Goal: Transaction & Acquisition: Book appointment/travel/reservation

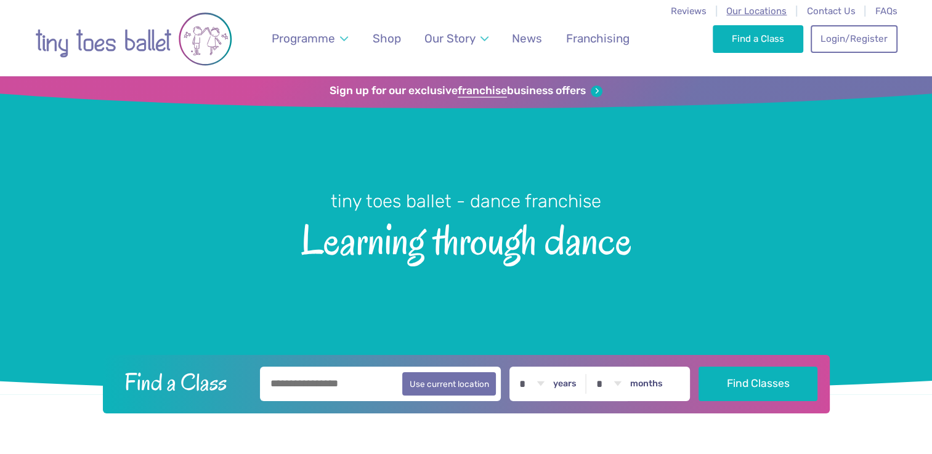
click at [759, 10] on span "Our Locations" at bounding box center [756, 11] width 60 height 11
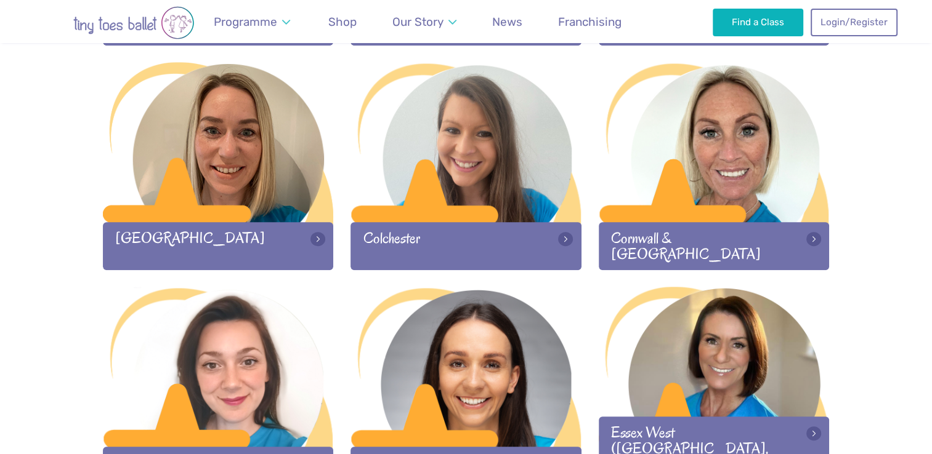
scroll to position [607, 0]
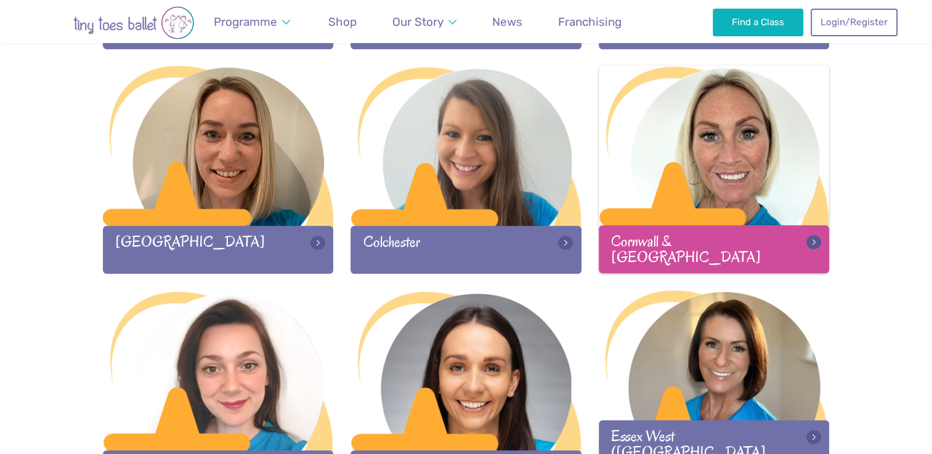
click at [701, 201] on div at bounding box center [714, 146] width 231 height 163
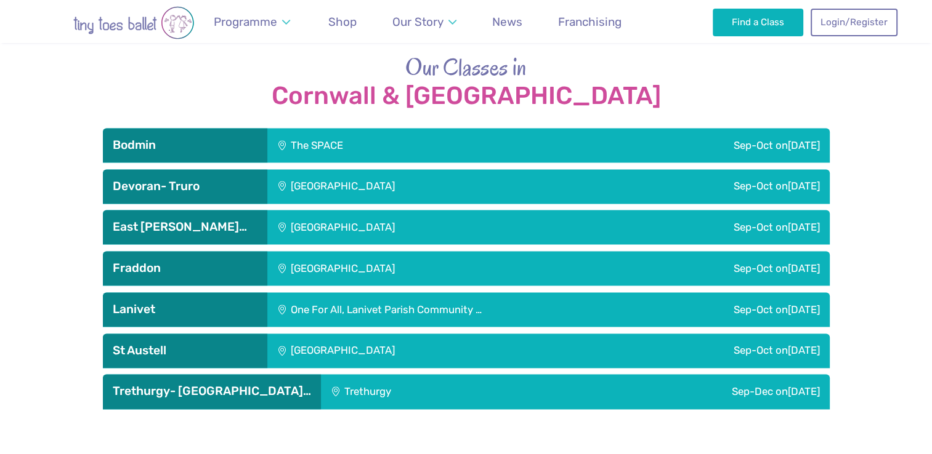
click at [538, 374] on div "Sep-Dec [DATE]" at bounding box center [683, 391] width 291 height 34
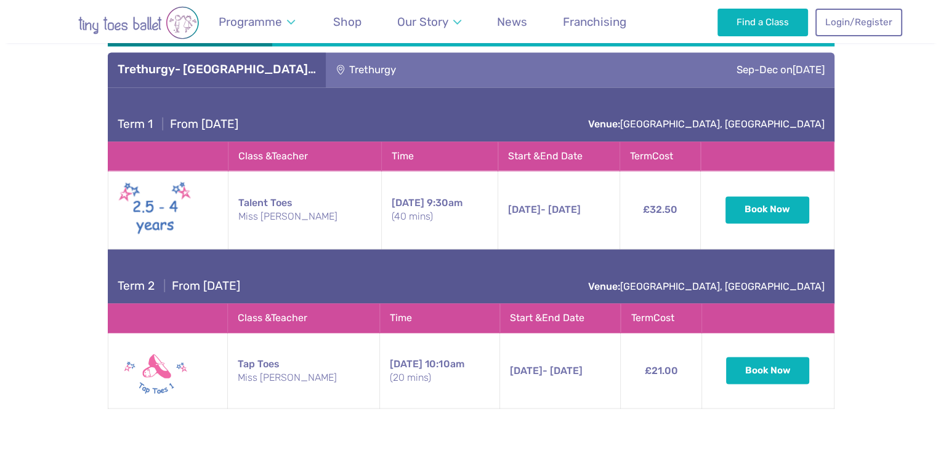
scroll to position [1999, 0]
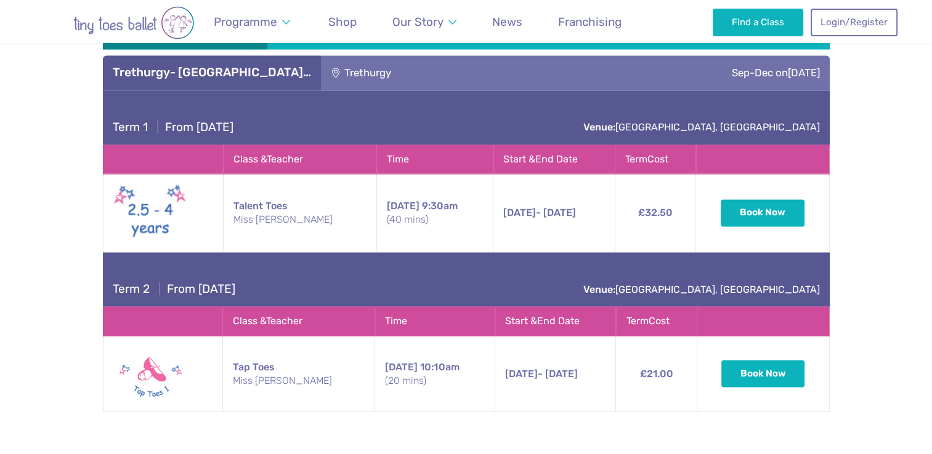
click at [169, 371] on img at bounding box center [150, 374] width 74 height 60
click at [251, 354] on td "Tap Toes Miss [PERSON_NAME]" at bounding box center [299, 373] width 152 height 75
click at [385, 361] on span "[DATE]" at bounding box center [401, 367] width 33 height 12
click at [542, 369] on td "[DATE] - [DATE] [DATE] - [DATE] 10:10am (20 mins)" at bounding box center [555, 373] width 121 height 75
click at [655, 366] on td "£21.00" at bounding box center [656, 373] width 81 height 75
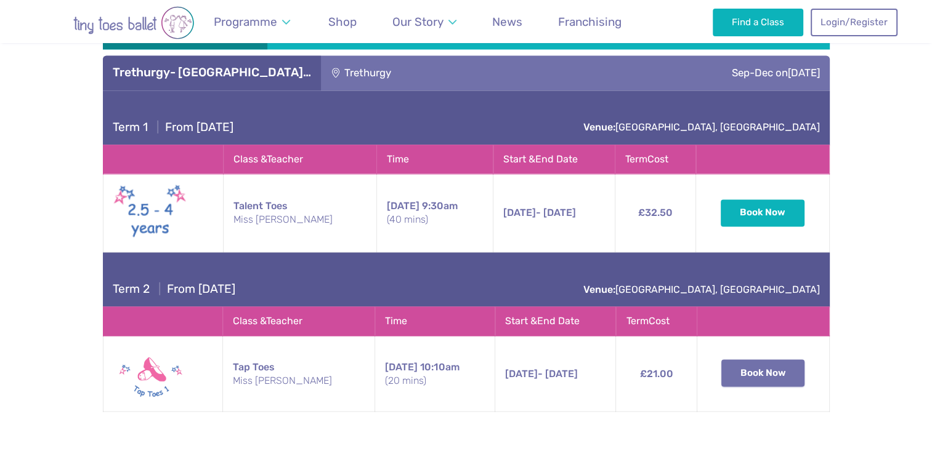
click at [752, 360] on button "Book Now" at bounding box center [763, 373] width 84 height 27
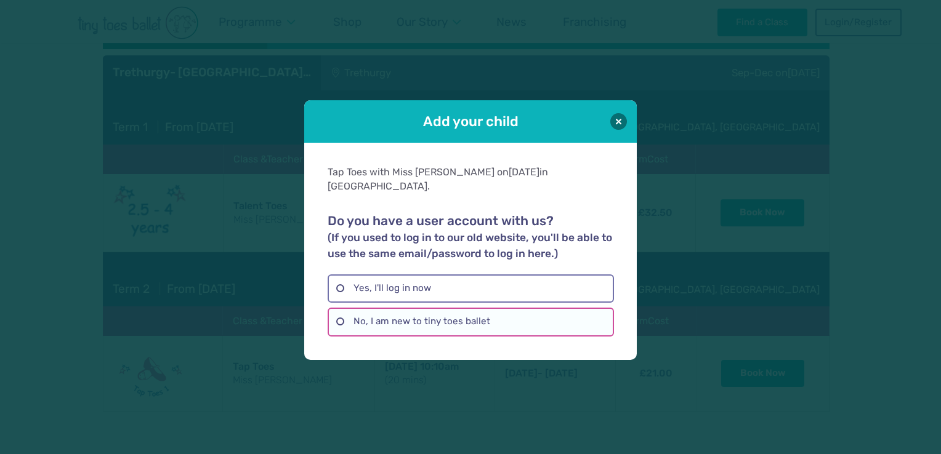
click at [475, 318] on label "No, I am new to tiny toes ballet" at bounding box center [471, 322] width 286 height 28
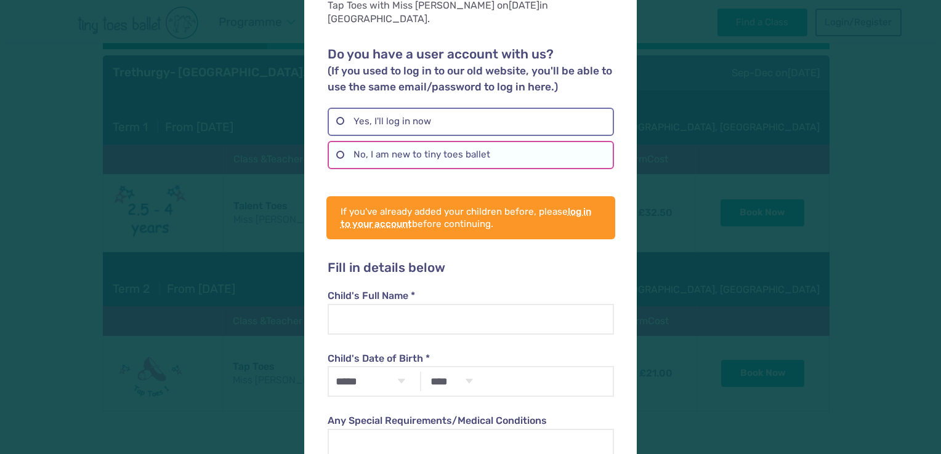
scroll to position [163, 0]
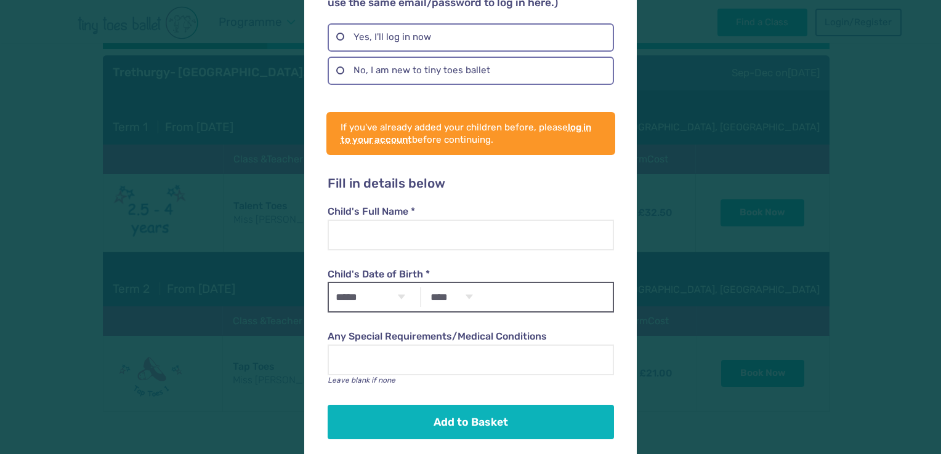
click at [392, 283] on select "***** ******* ******** ***** ***** *** **** **** ****** ********* ******* *****…" at bounding box center [370, 297] width 83 height 28
select select "*"
click at [329, 283] on select "***** ******* ******** ***** ***** *** **** **** ****** ********* ******* *****…" at bounding box center [370, 297] width 83 height 28
click at [468, 286] on select "**** **** **** **** **** **** **** **** **** **** **** **** **** **** **** ****…" at bounding box center [451, 297] width 55 height 28
select select "****"
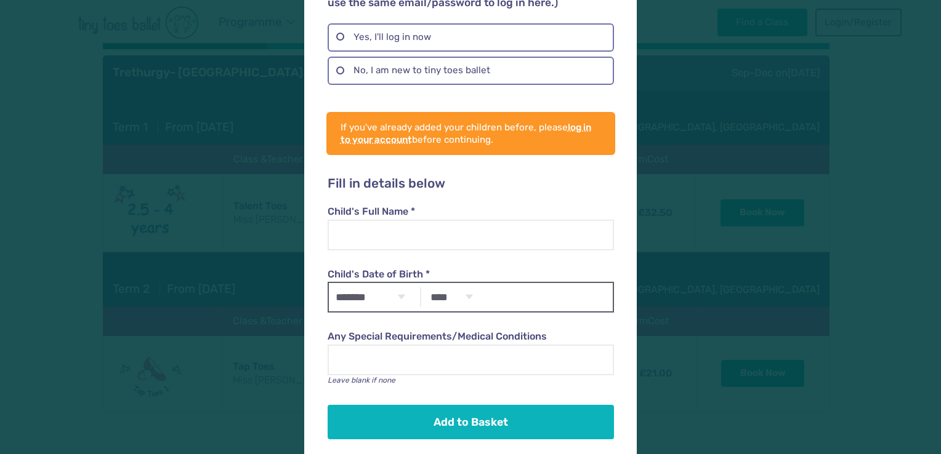
click at [424, 283] on select "**** **** **** **** **** **** **** **** **** **** **** **** **** **** **** ****…" at bounding box center [451, 297] width 55 height 28
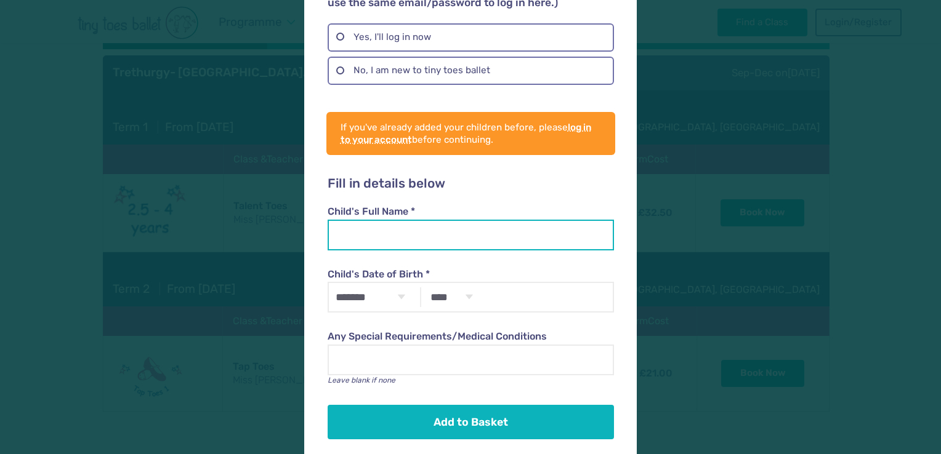
click at [450, 223] on input "Child's Full Name *" at bounding box center [471, 235] width 286 height 31
type input "*********"
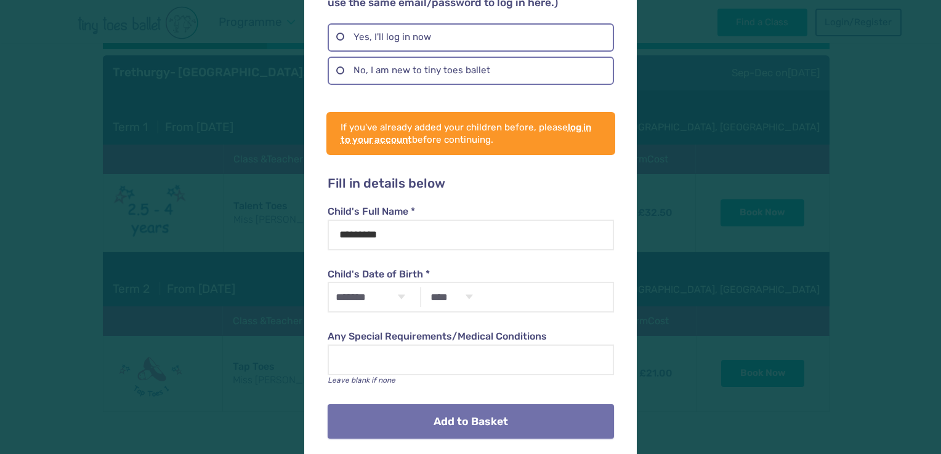
click at [514, 411] on button "Add to Basket" at bounding box center [471, 422] width 286 height 34
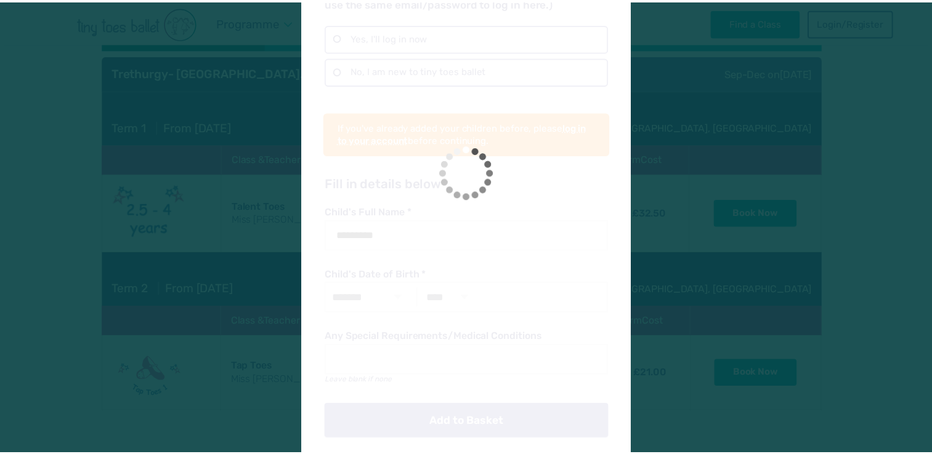
scroll to position [12, 0]
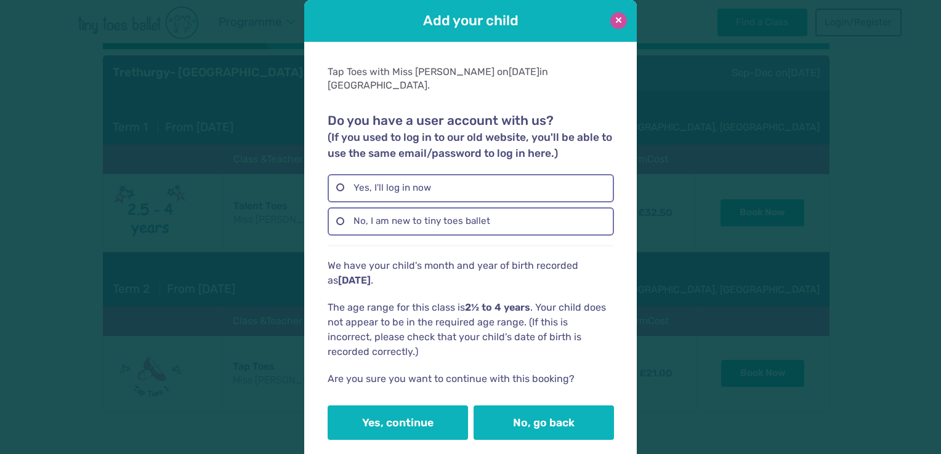
click at [614, 20] on button at bounding box center [618, 20] width 17 height 17
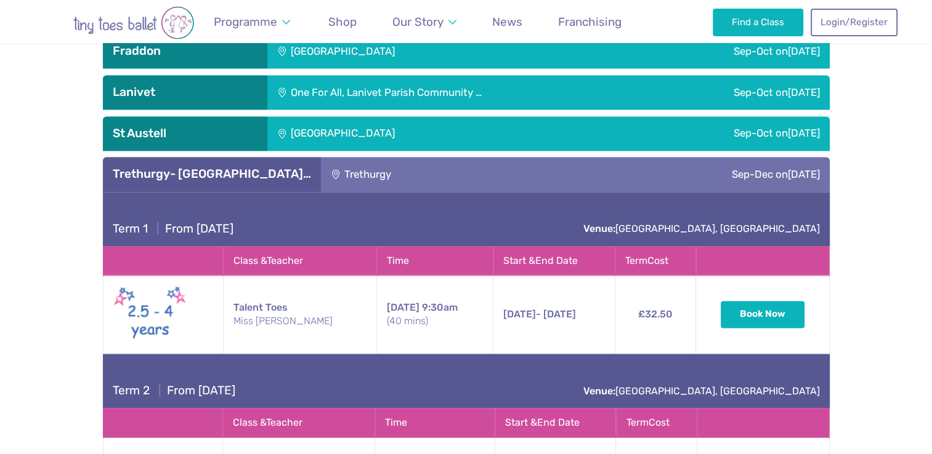
scroll to position [1899, 0]
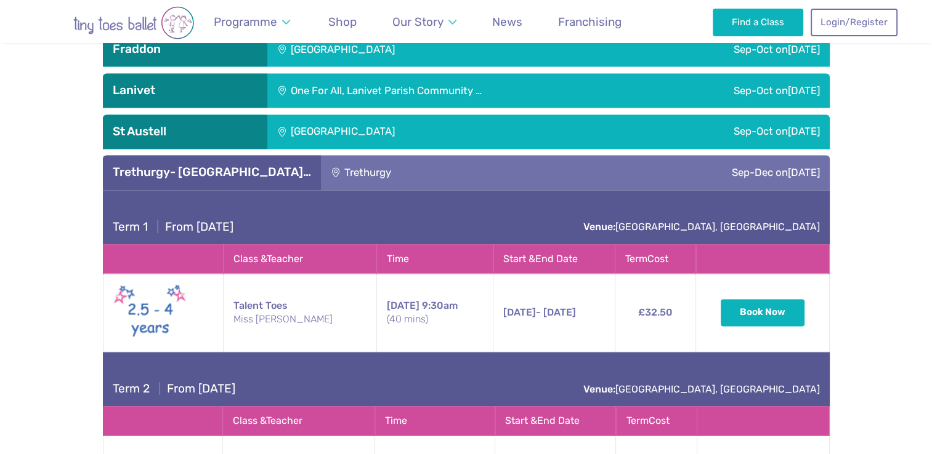
click at [416, 155] on div "Trethurgy" at bounding box center [429, 172] width 217 height 34
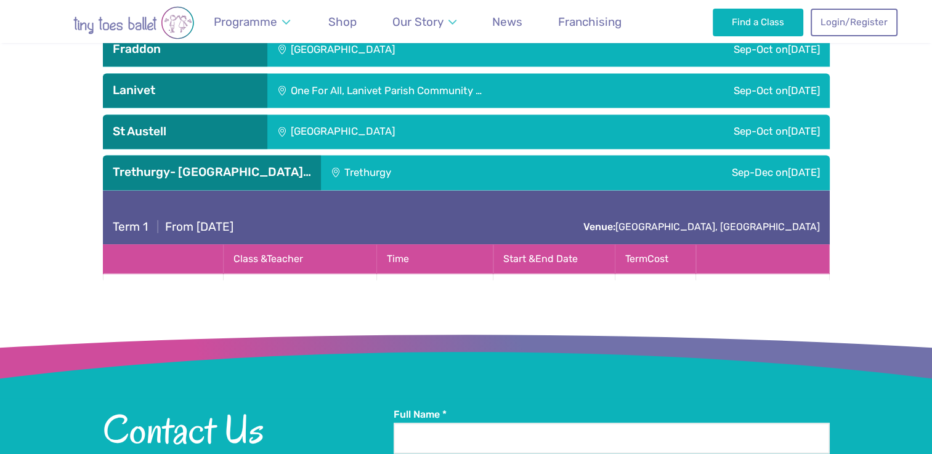
click at [418, 118] on div "[GEOGRAPHIC_DATA]" at bounding box center [426, 132] width 318 height 34
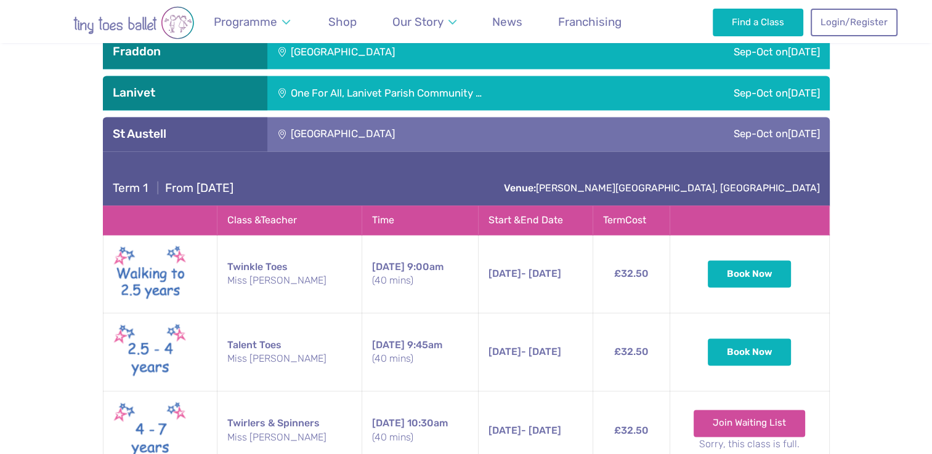
scroll to position [1900, 0]
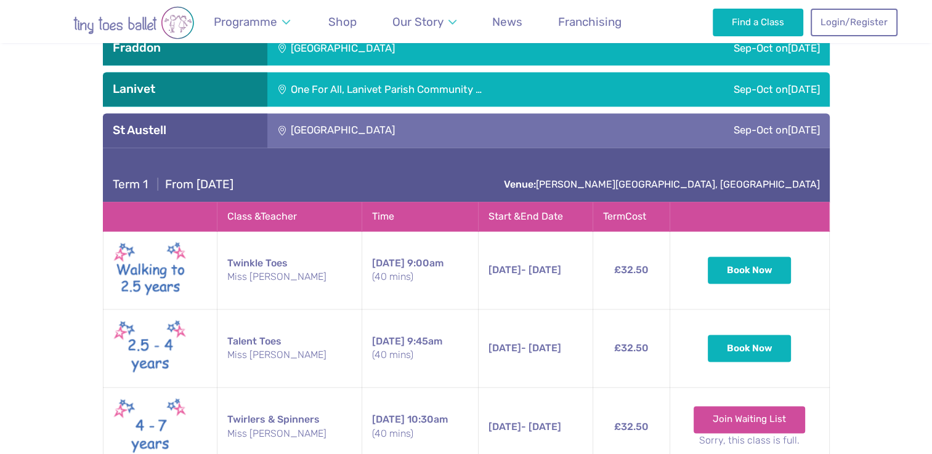
click at [453, 123] on div "[GEOGRAPHIC_DATA]" at bounding box center [426, 130] width 318 height 34
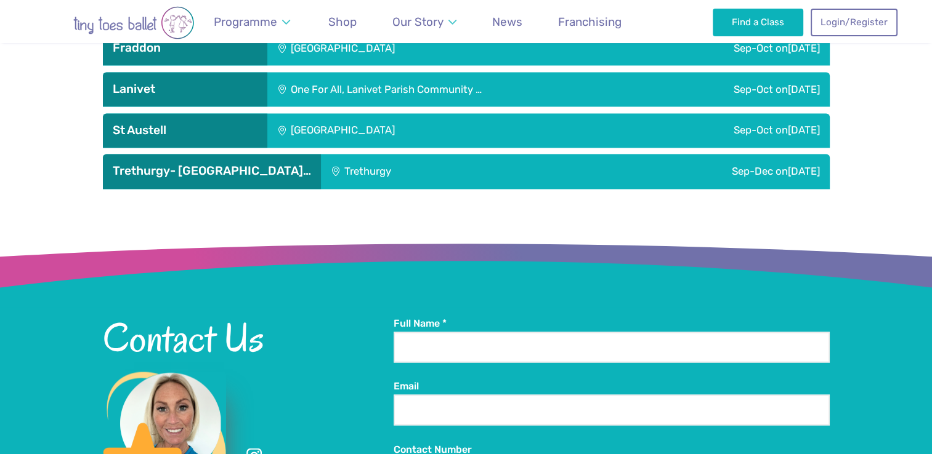
click at [455, 158] on div "Trethurgy" at bounding box center [429, 171] width 217 height 34
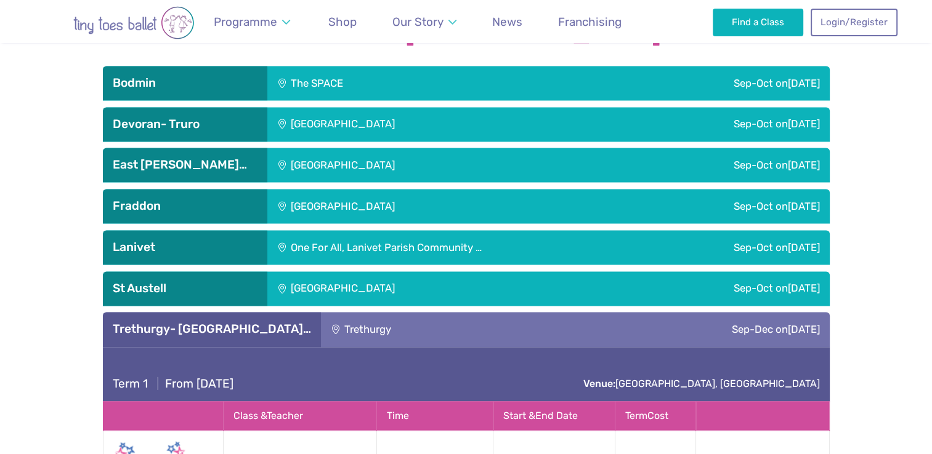
scroll to position [1741, 0]
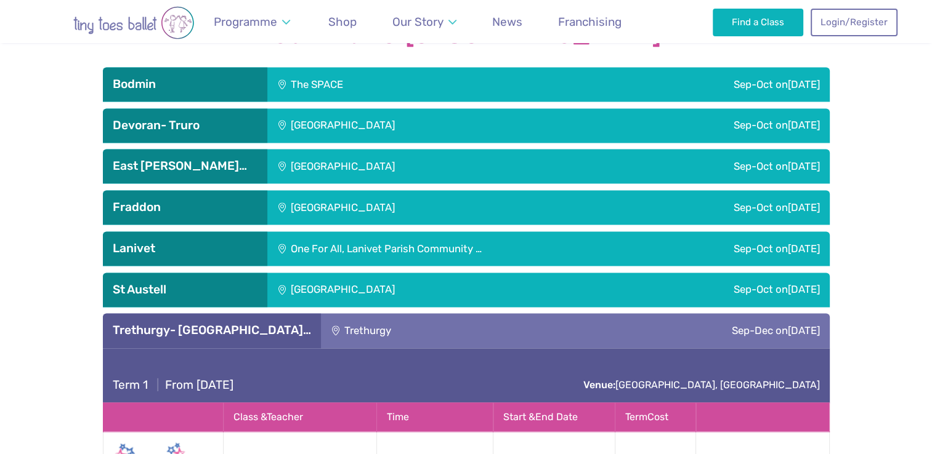
click at [538, 313] on div "Sep-Dec on Thursday" at bounding box center [683, 330] width 291 height 34
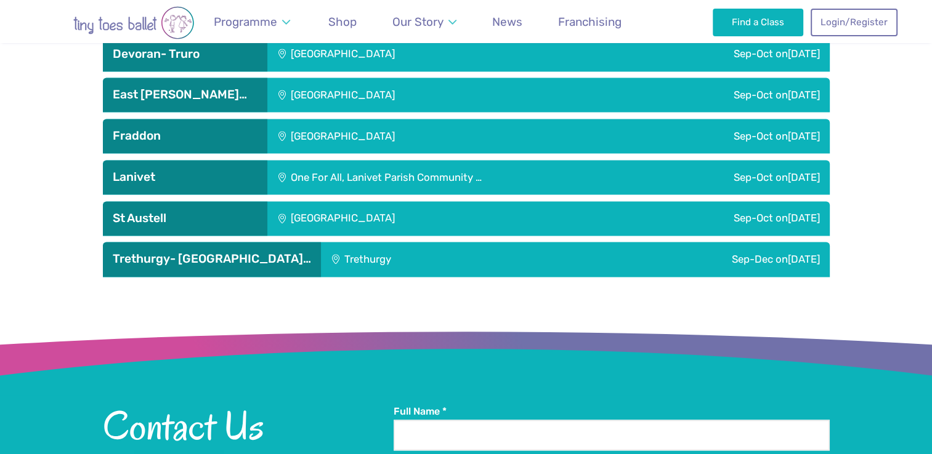
scroll to position [1793, 0]
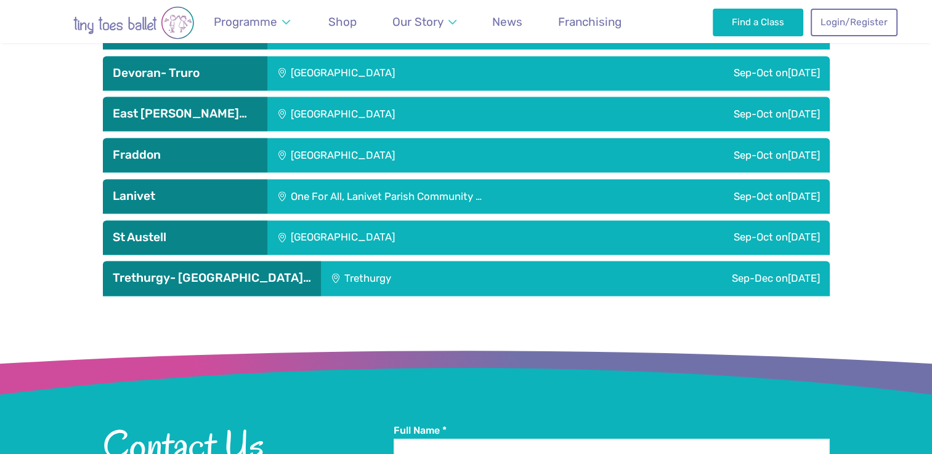
click at [437, 220] on div "[GEOGRAPHIC_DATA]" at bounding box center [426, 237] width 318 height 34
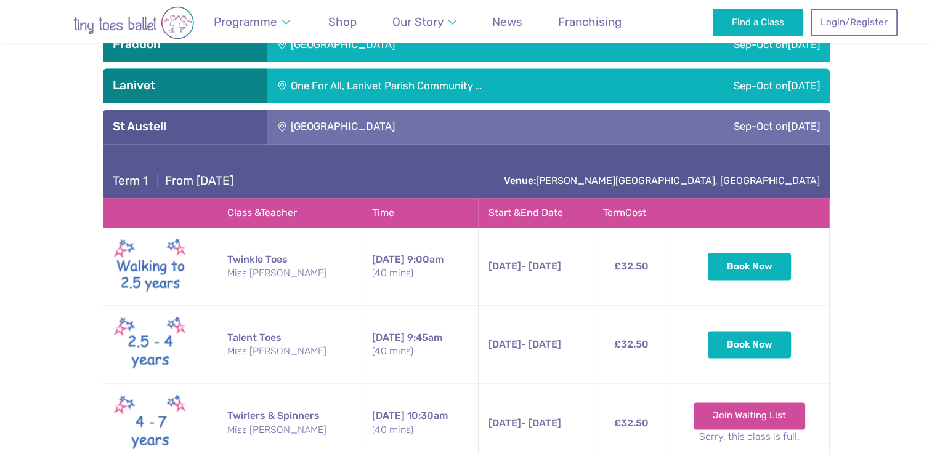
scroll to position [1902, 0]
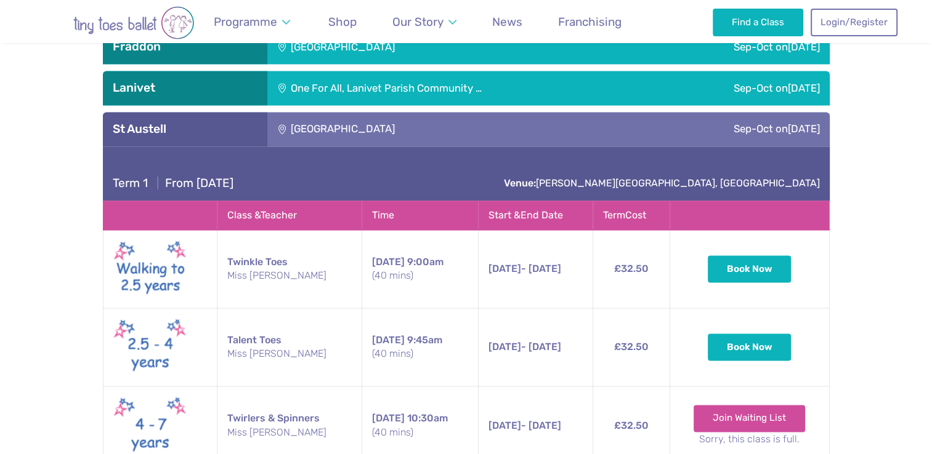
click at [457, 112] on div "[GEOGRAPHIC_DATA]" at bounding box center [426, 129] width 318 height 34
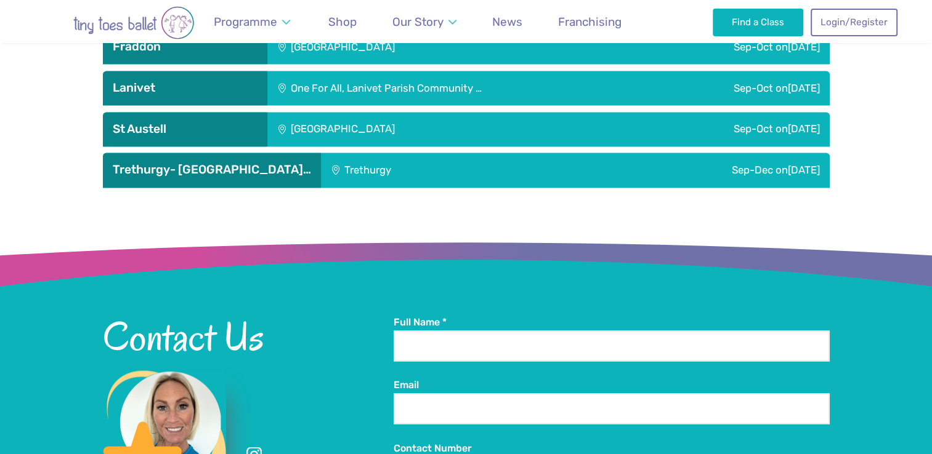
click at [377, 168] on div "Trethurgy" at bounding box center [429, 170] width 217 height 34
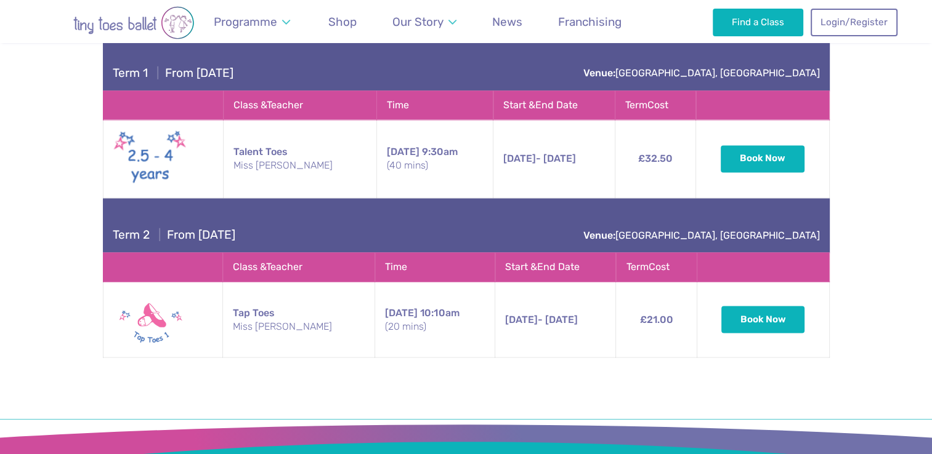
scroll to position [2052, 0]
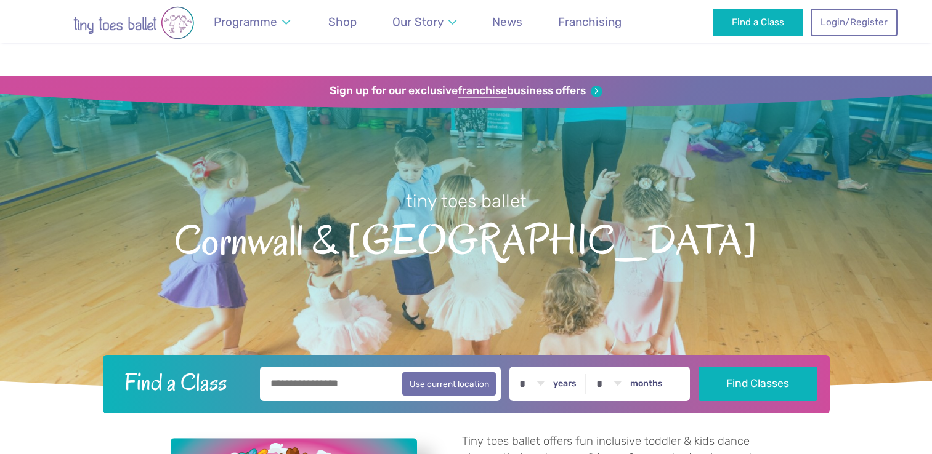
scroll to position [1958, 0]
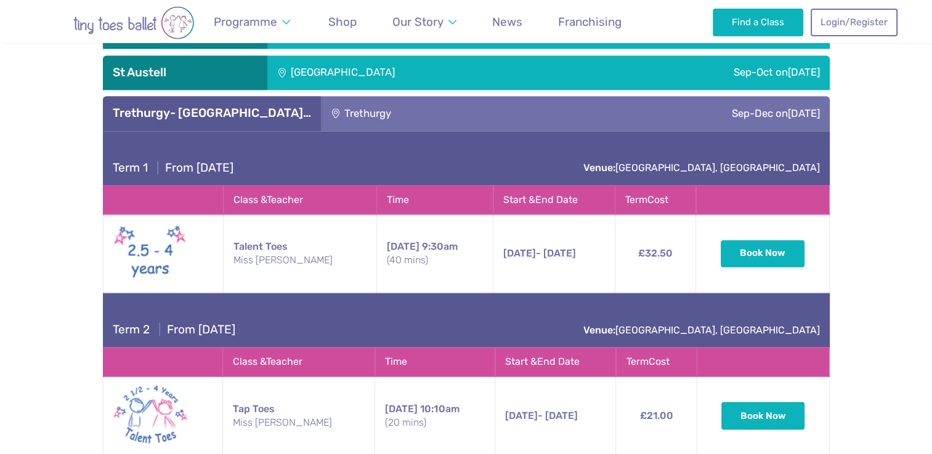
click at [159, 233] on img at bounding box center [150, 253] width 74 height 63
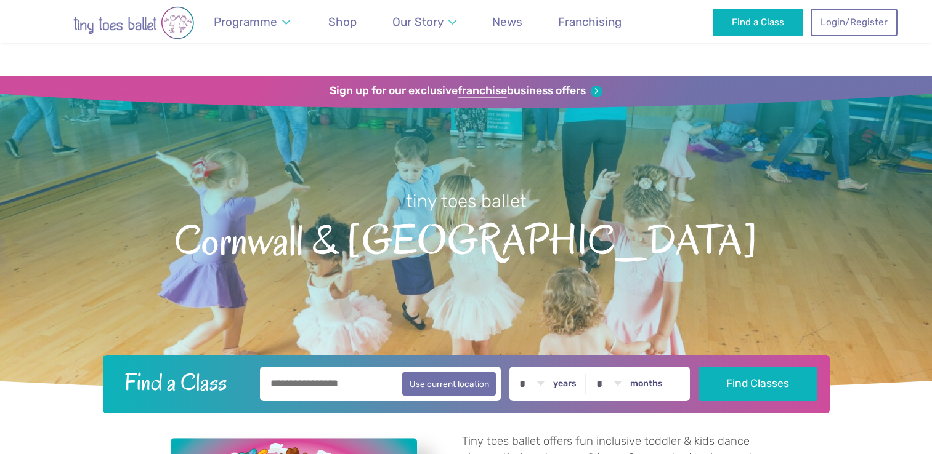
scroll to position [1958, 0]
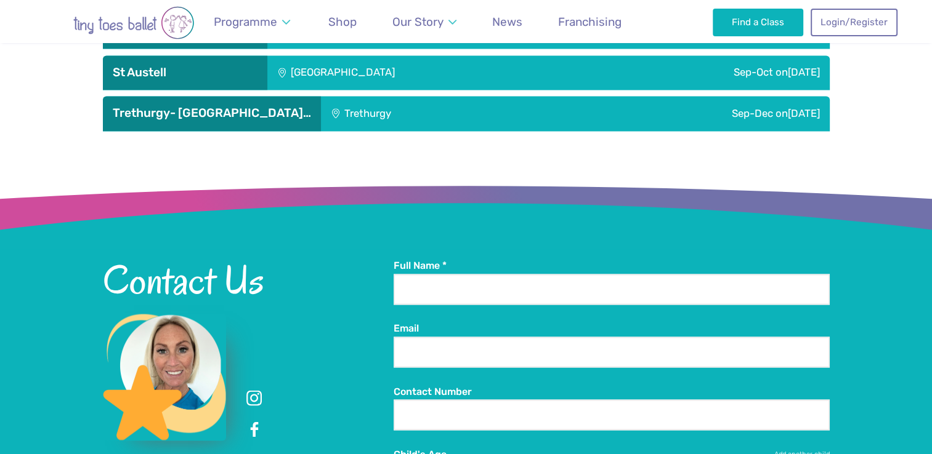
click at [436, 105] on div "Trethurgy" at bounding box center [429, 113] width 217 height 34
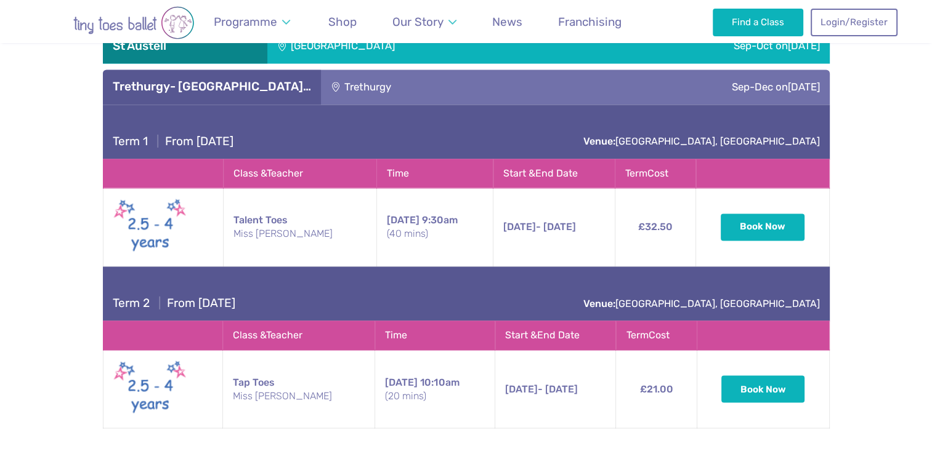
scroll to position [1977, 0]
